Goal: Information Seeking & Learning: Learn about a topic

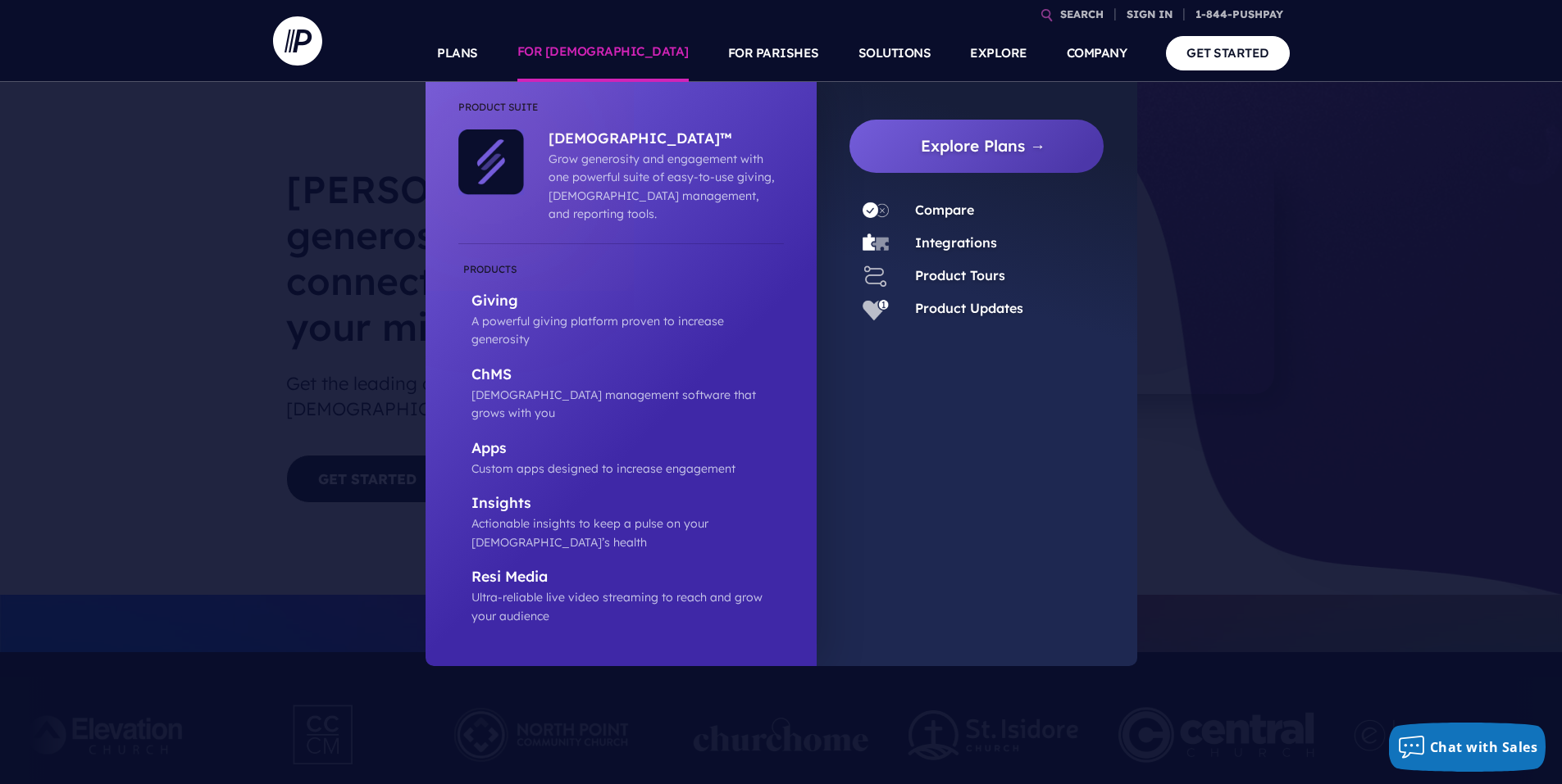
click at [657, 58] on link "FOR [DEMOGRAPHIC_DATA]" at bounding box center [602, 53] width 171 height 58
click at [986, 145] on link "Explore Plans →" at bounding box center [984, 144] width 242 height 53
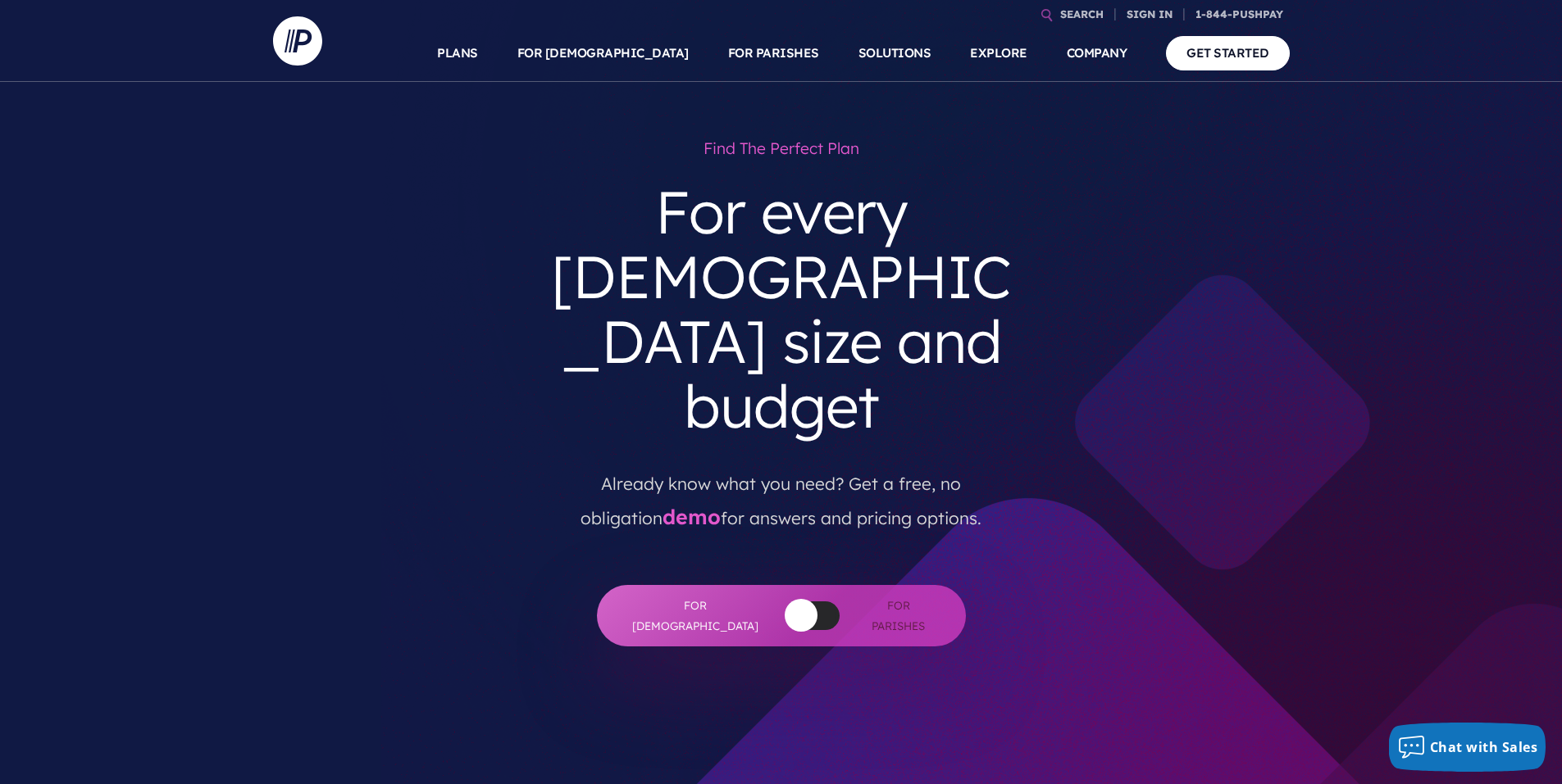
scroll to position [492, 0]
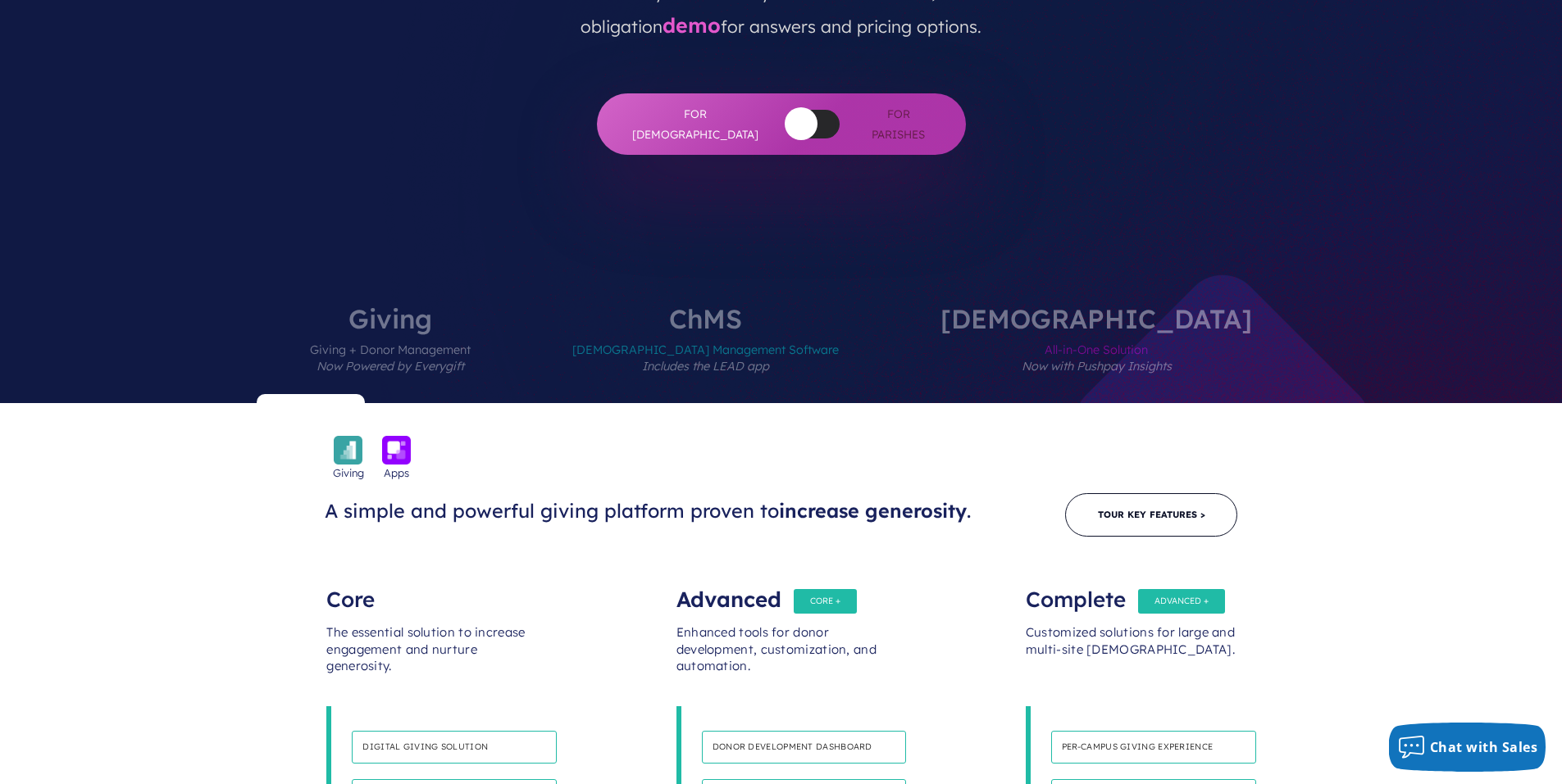
click at [1043, 332] on span "All-in-One Solution Now with Pushpay Insights" at bounding box center [1096, 367] width 312 height 71
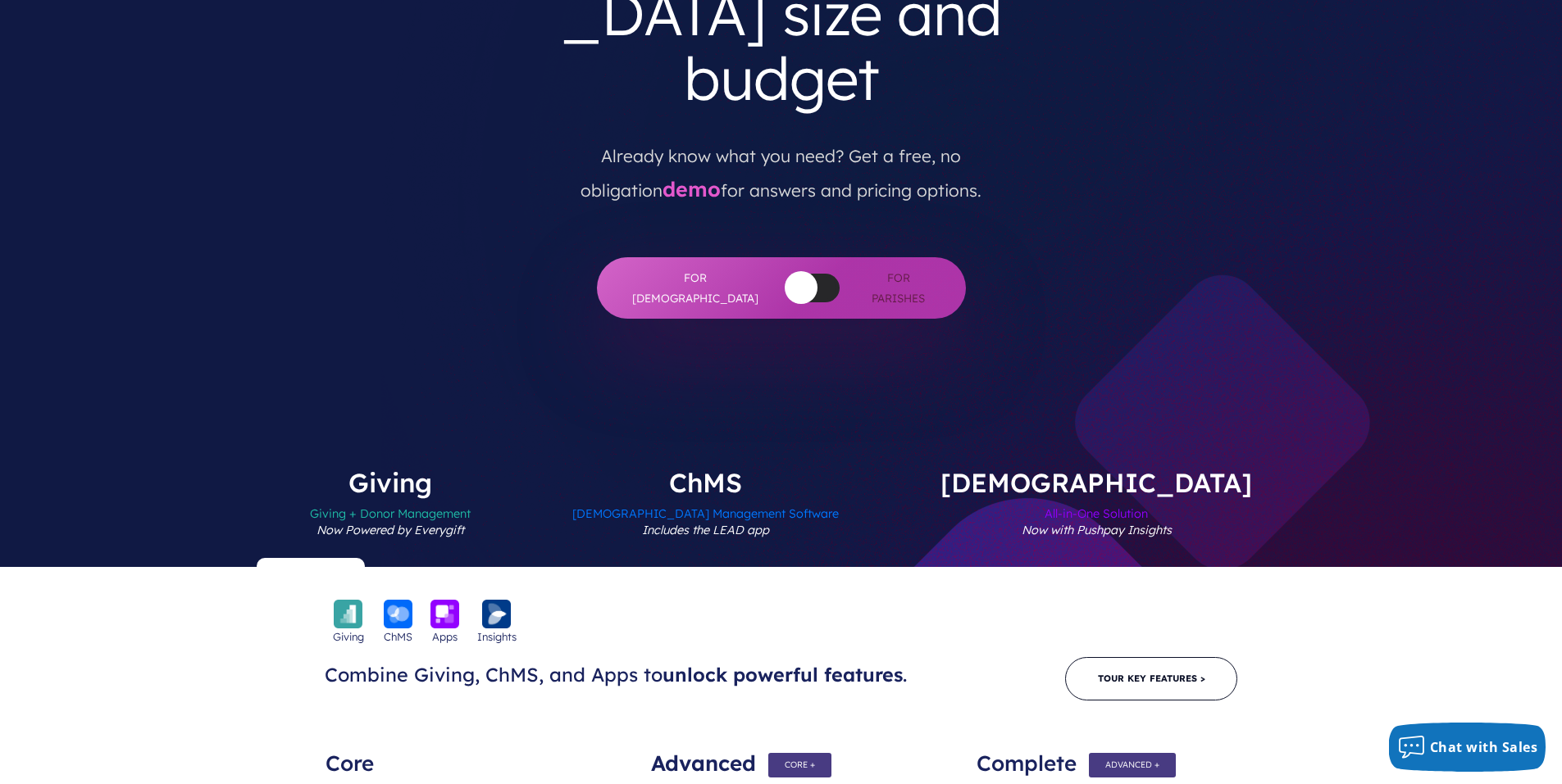
scroll to position [0, 0]
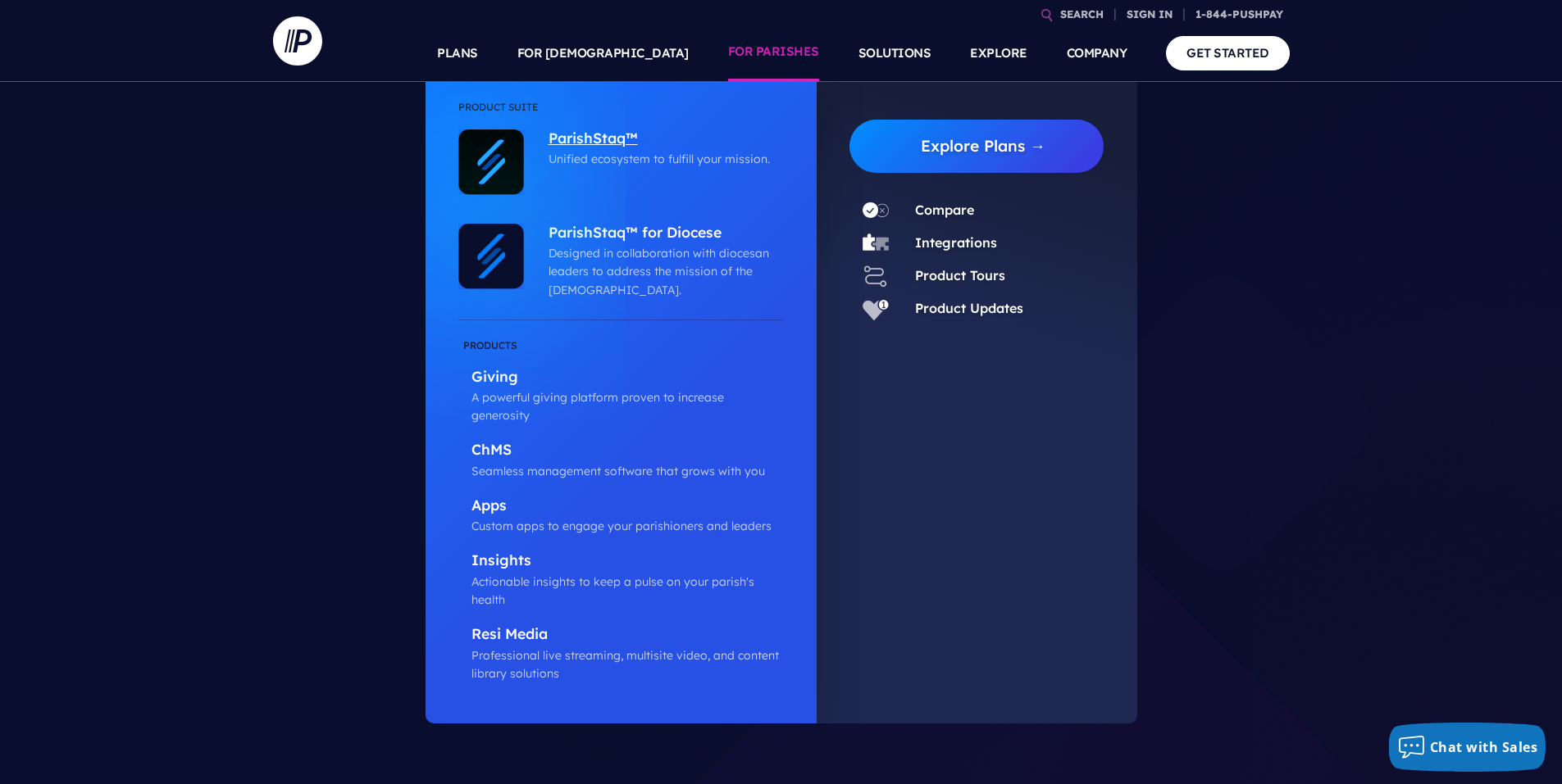
click at [622, 147] on p "ParishStaq™" at bounding box center [662, 139] width 227 height 21
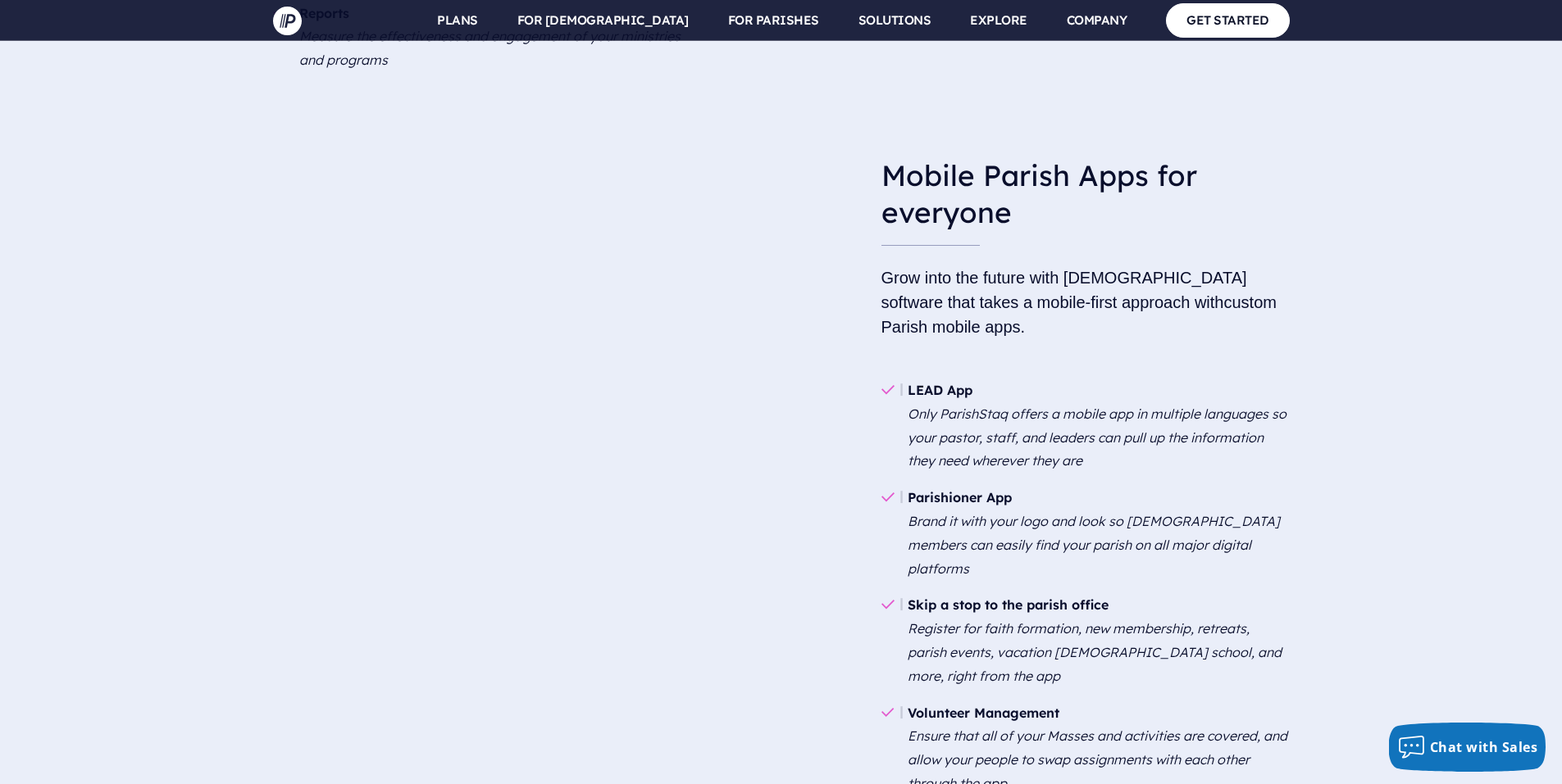
scroll to position [3361, 0]
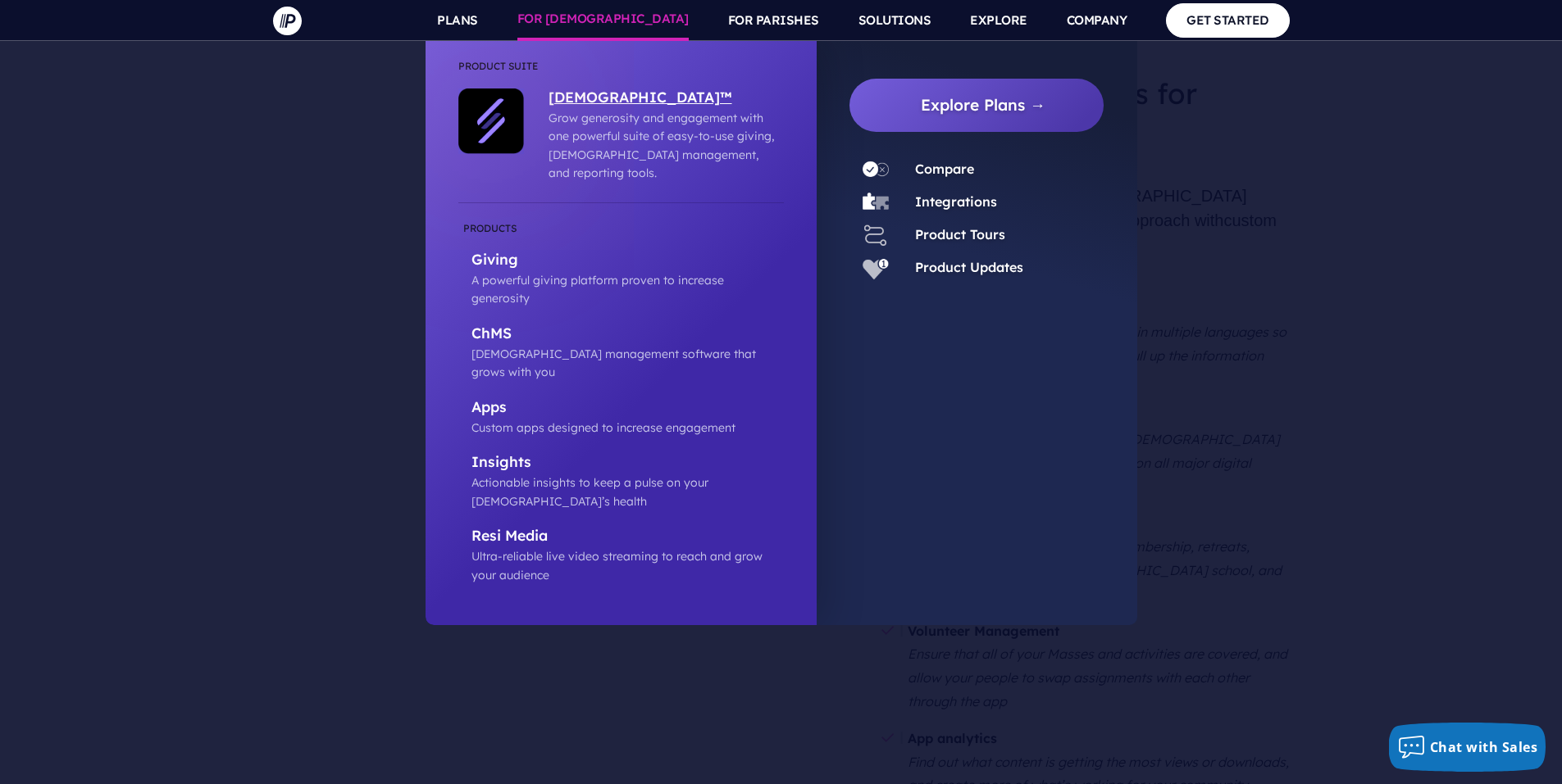
click at [606, 103] on p "[DEMOGRAPHIC_DATA]™" at bounding box center [662, 99] width 227 height 21
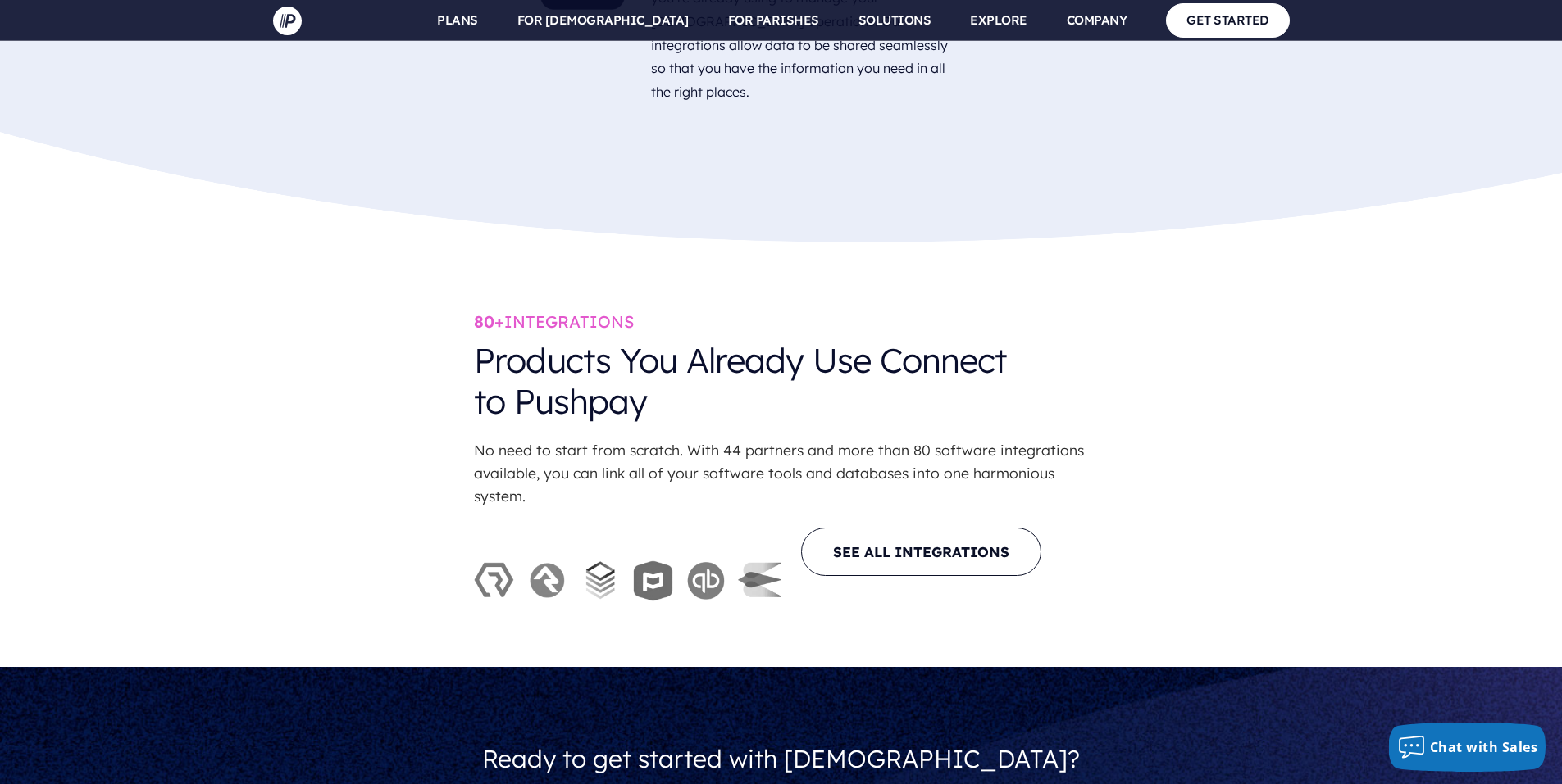
scroll to position [6557, 0]
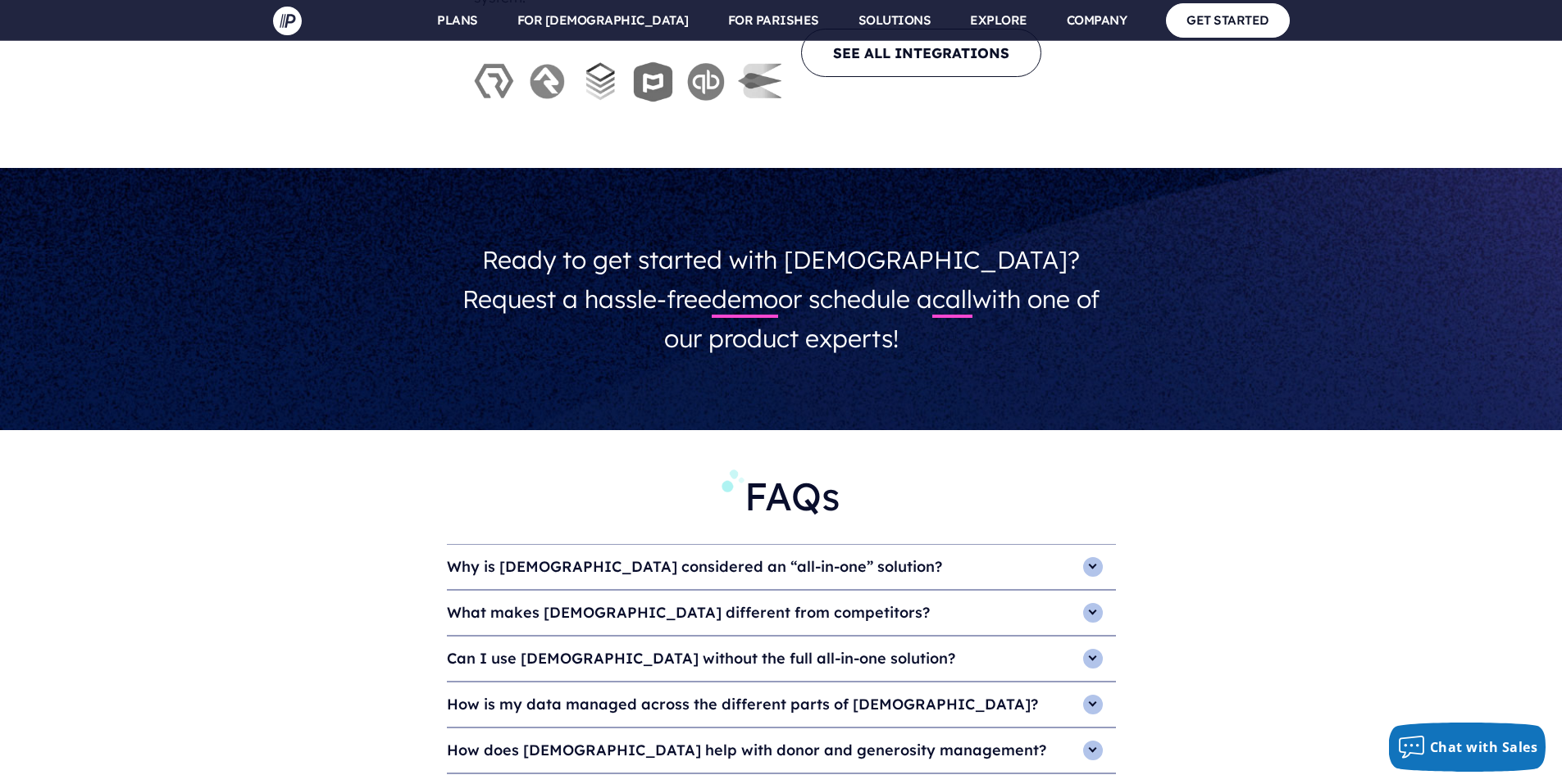
click at [668, 637] on h4 "Can I use ChurchStaq without the full all-in-one solution?" at bounding box center [781, 659] width 669 height 44
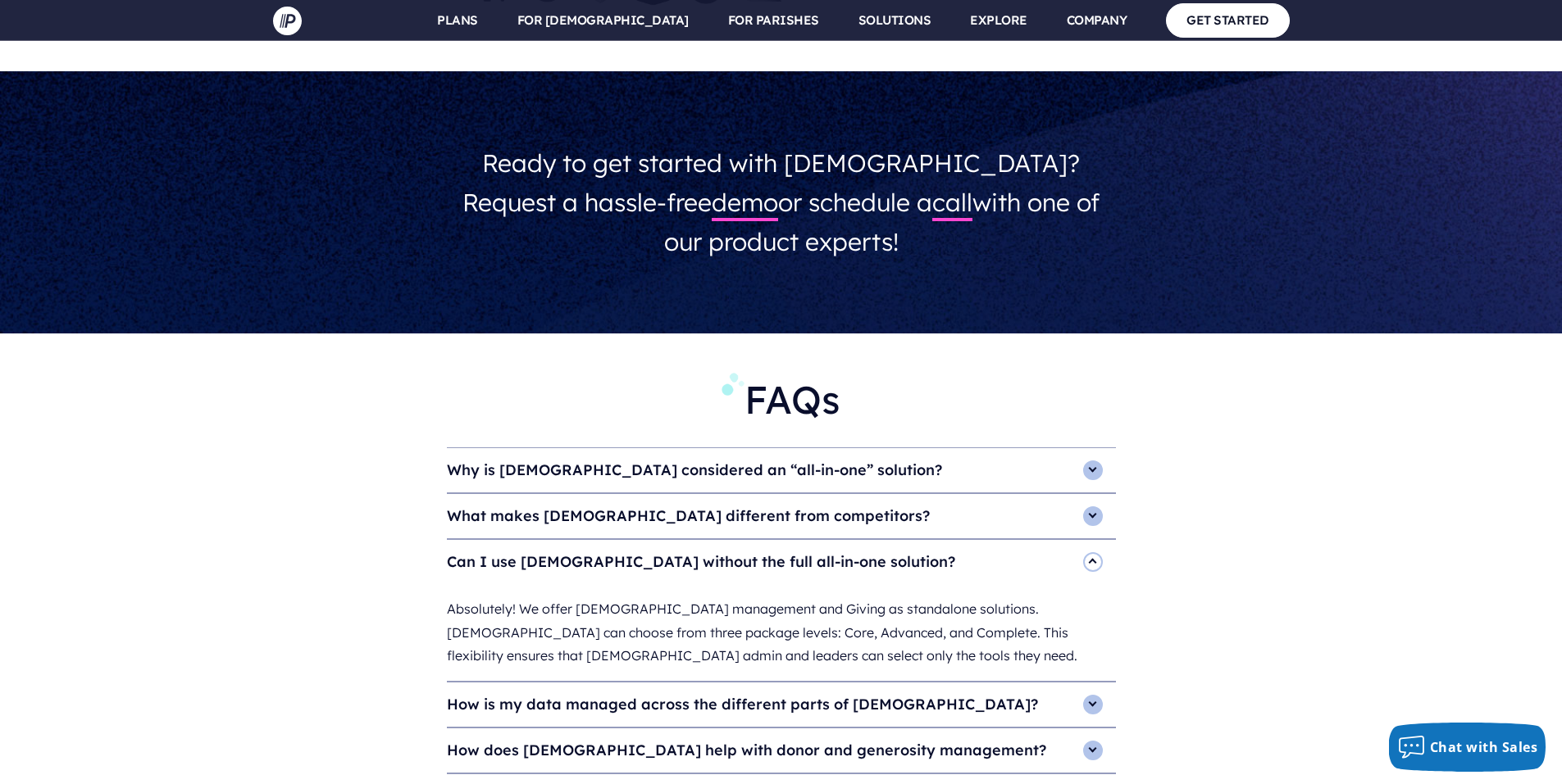
scroll to position [6884, 0]
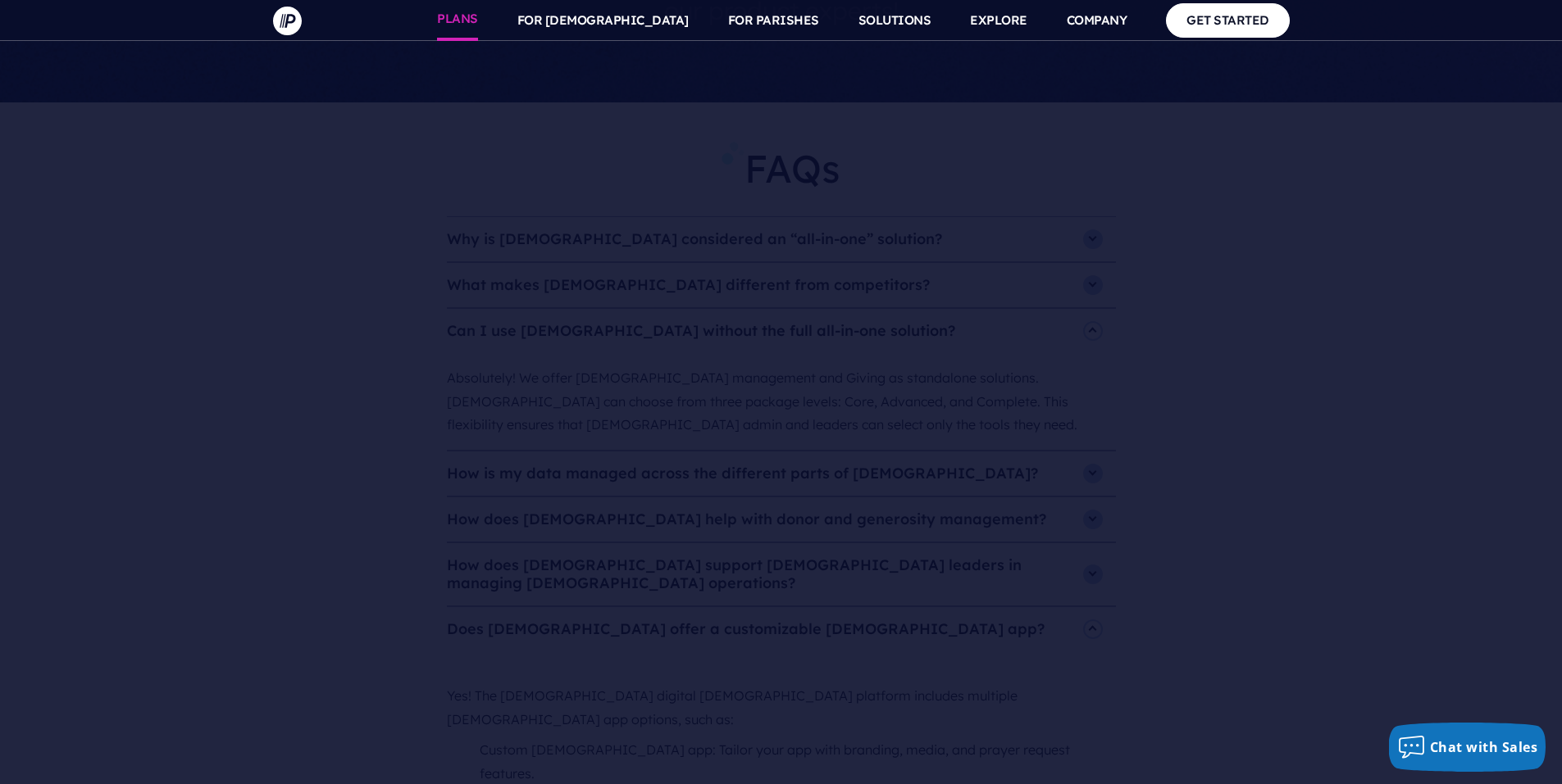
click at [478, 10] on link "PLANS" at bounding box center [457, 20] width 41 height 41
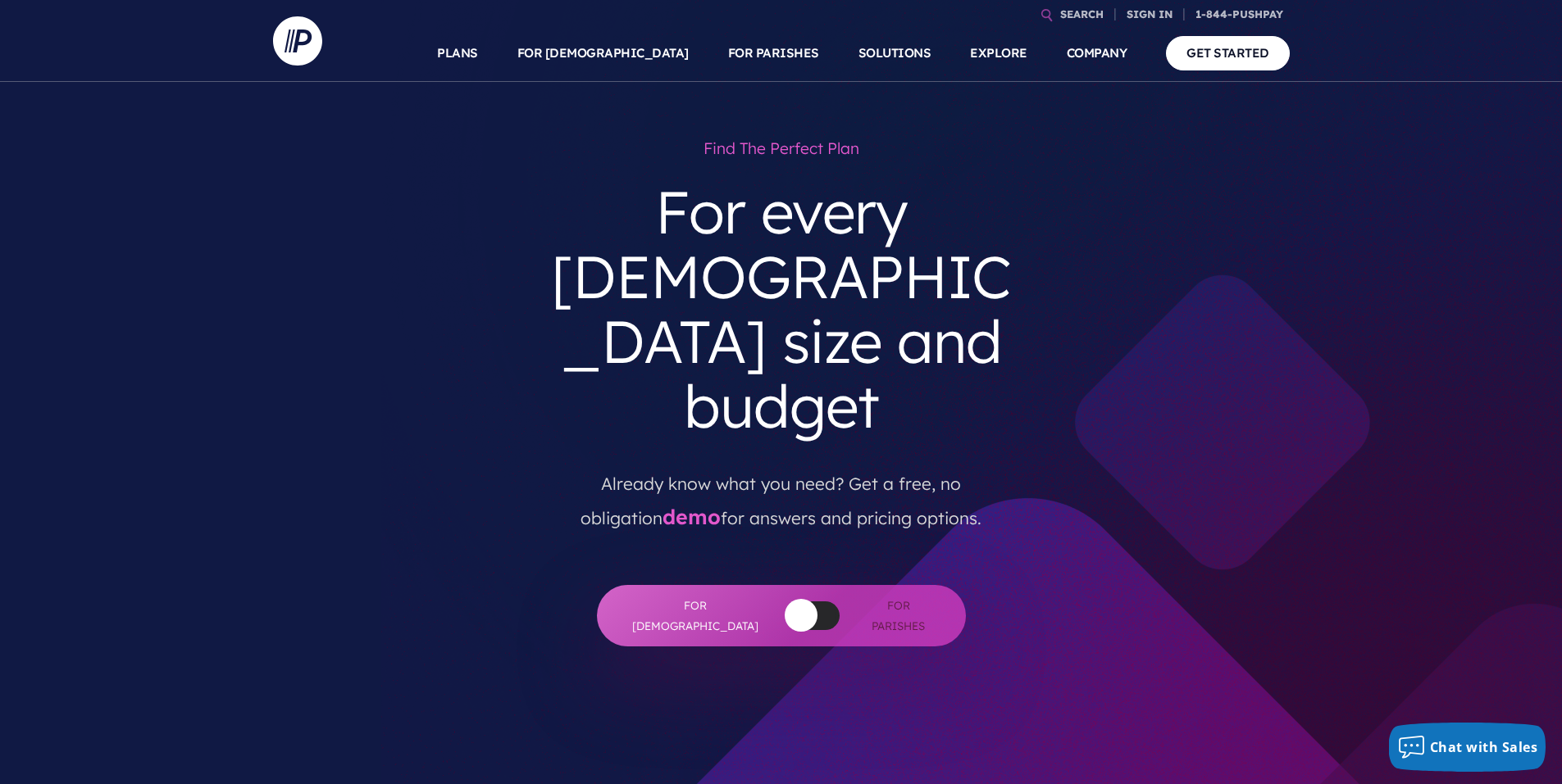
scroll to position [245, 0]
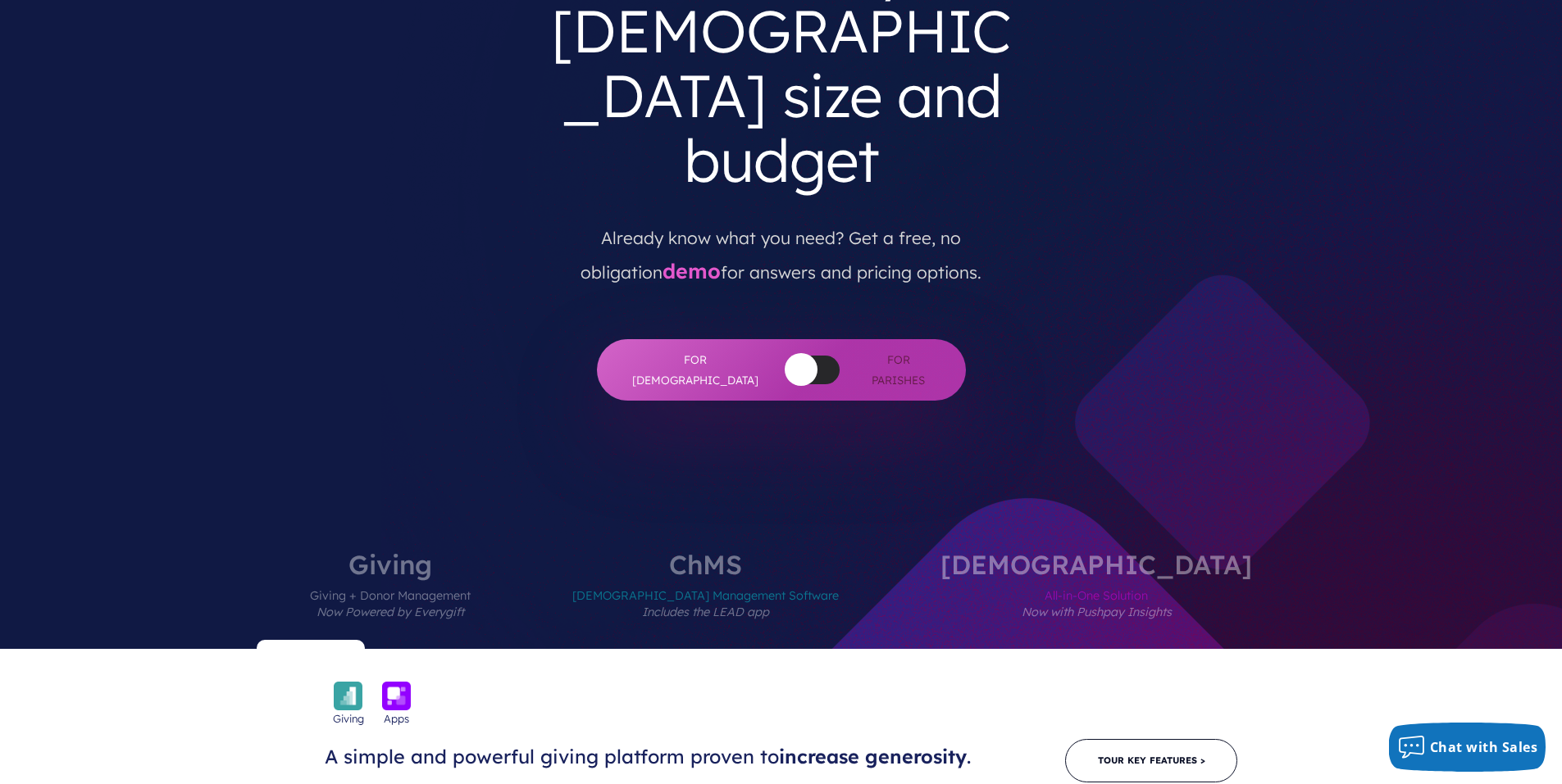
click at [519, 552] on label "Giving Giving + Donor Management Now Powered by Everygift" at bounding box center [390, 600] width 259 height 98
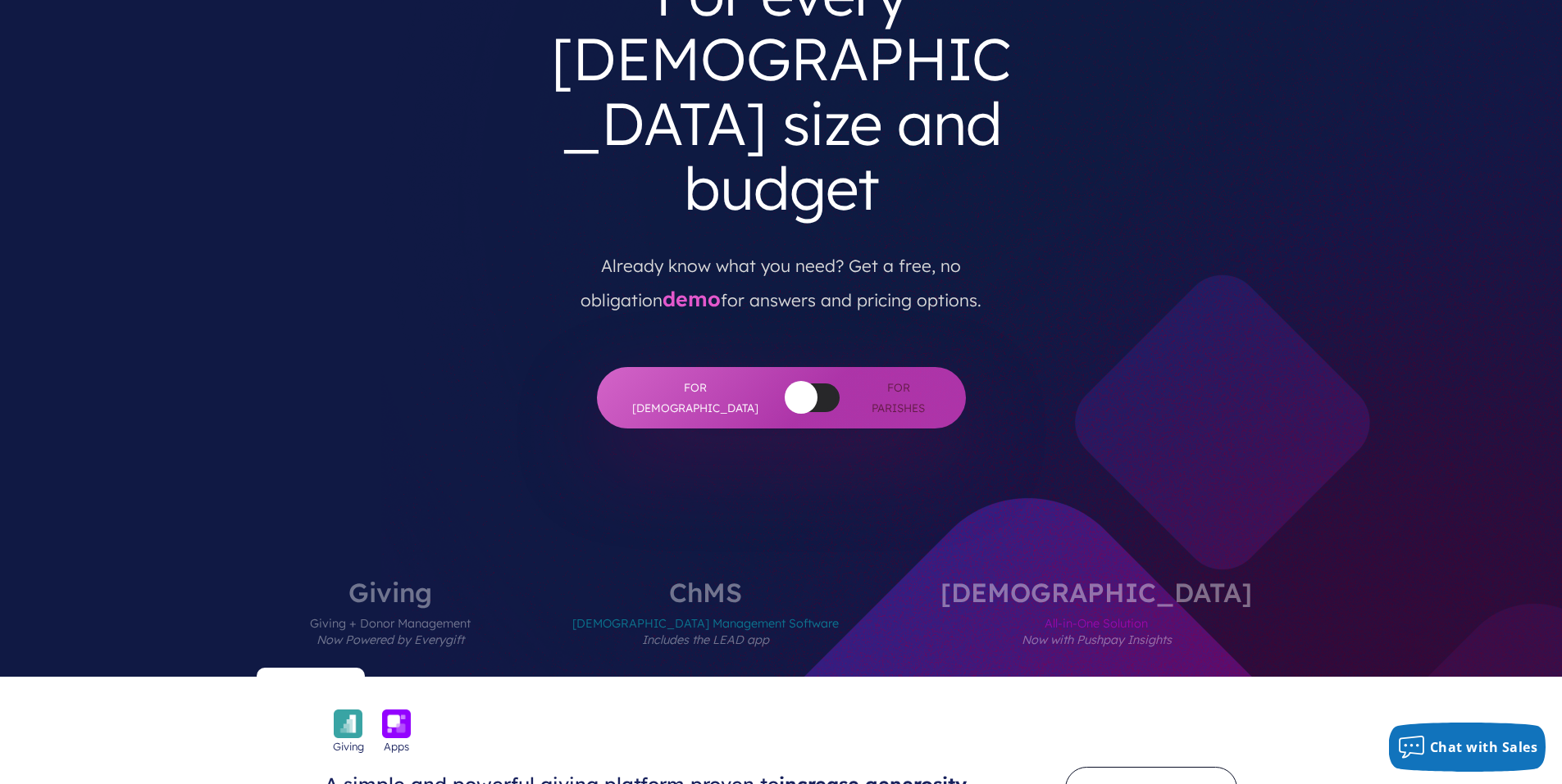
scroll to position [0, 0]
